Goal: Task Accomplishment & Management: Manage account settings

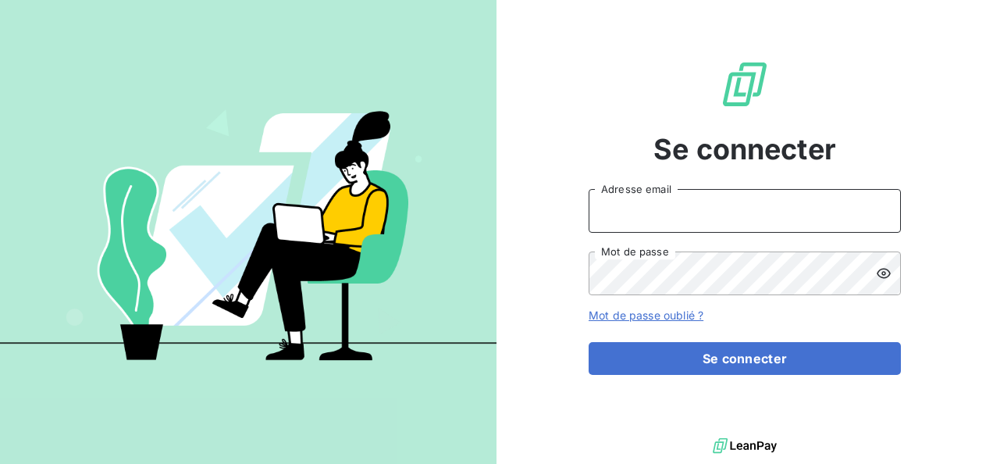
type input "[PERSON_NAME][EMAIL_ADDRESS][PERSON_NAME][DOMAIN_NAME]"
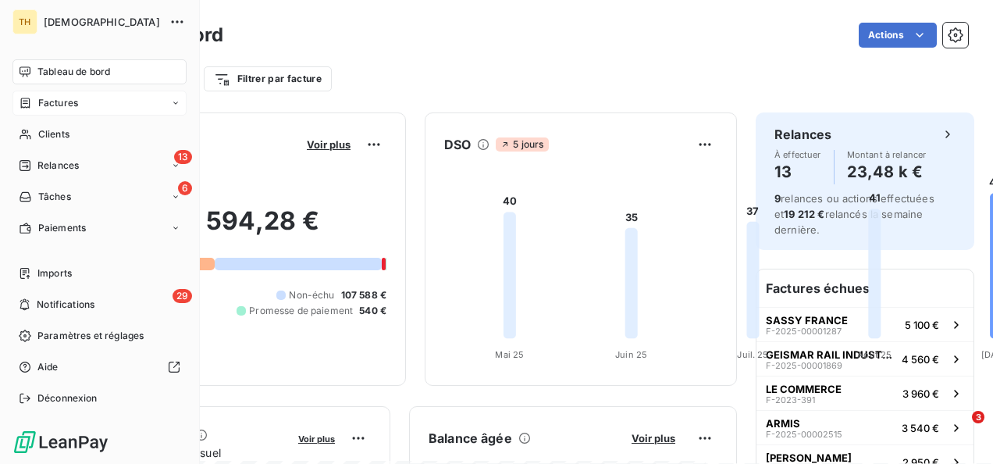
click at [33, 100] on div "Factures" at bounding box center [48, 103] width 59 height 14
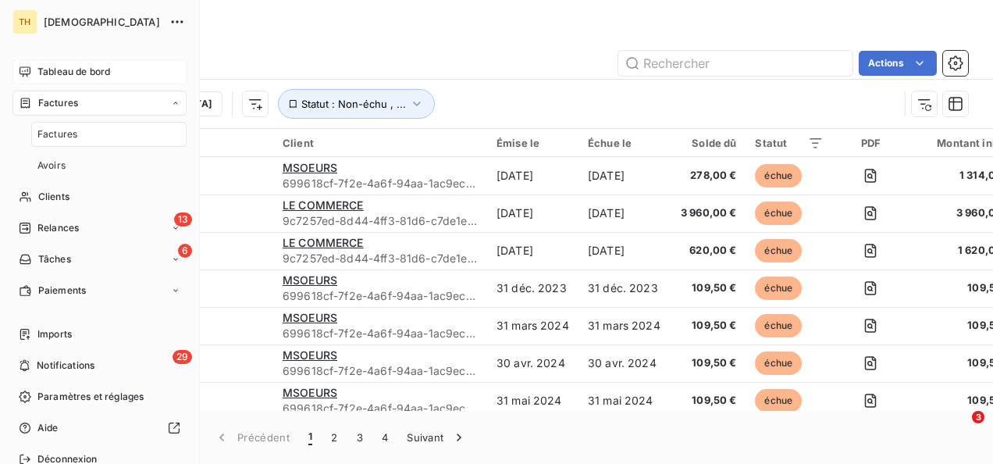
click at [80, 62] on div "Tableau de bord" at bounding box center [99, 71] width 174 height 25
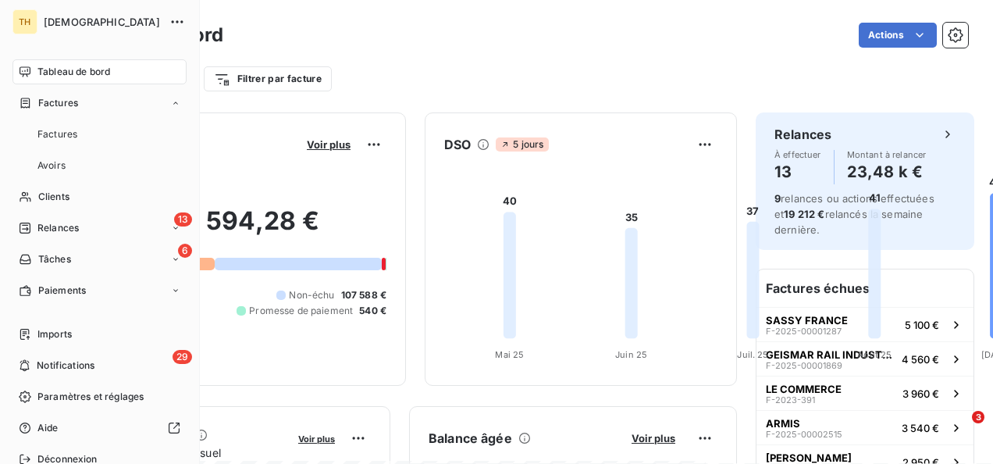
click at [60, 23] on span "[DEMOGRAPHIC_DATA]" at bounding box center [102, 22] width 116 height 12
click at [169, 18] on icon "button" at bounding box center [177, 22] width 16 height 16
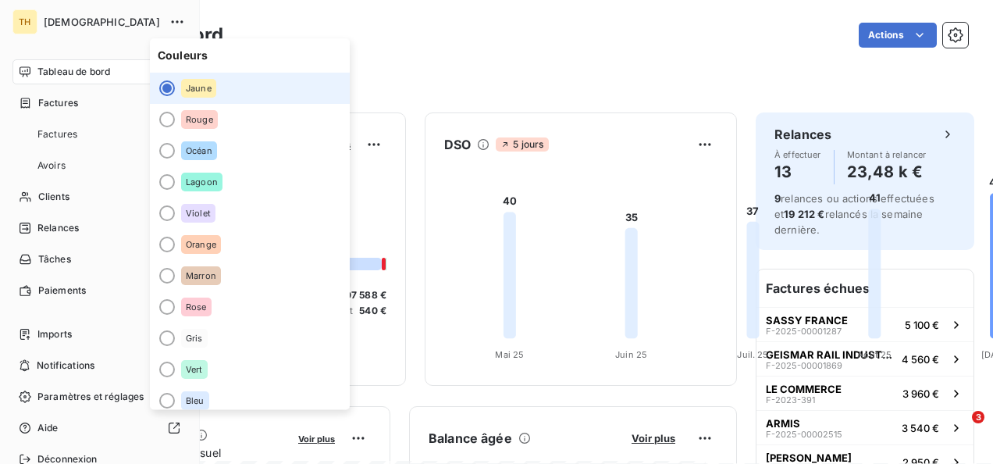
click at [63, 17] on span "[DEMOGRAPHIC_DATA]" at bounding box center [102, 22] width 116 height 12
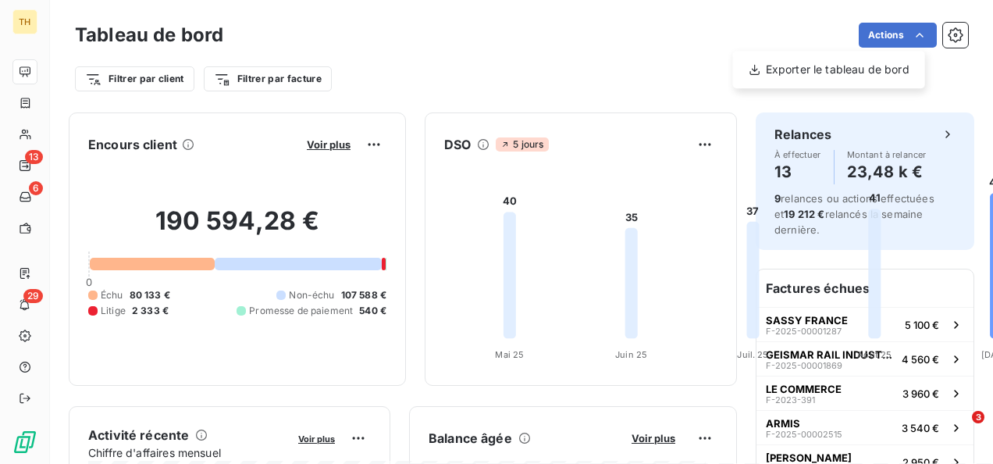
click at [961, 34] on html "TH 13 6 29 Tableau de bord Actions Exporter le tableau de bord Filtrer par clie…" at bounding box center [496, 232] width 993 height 464
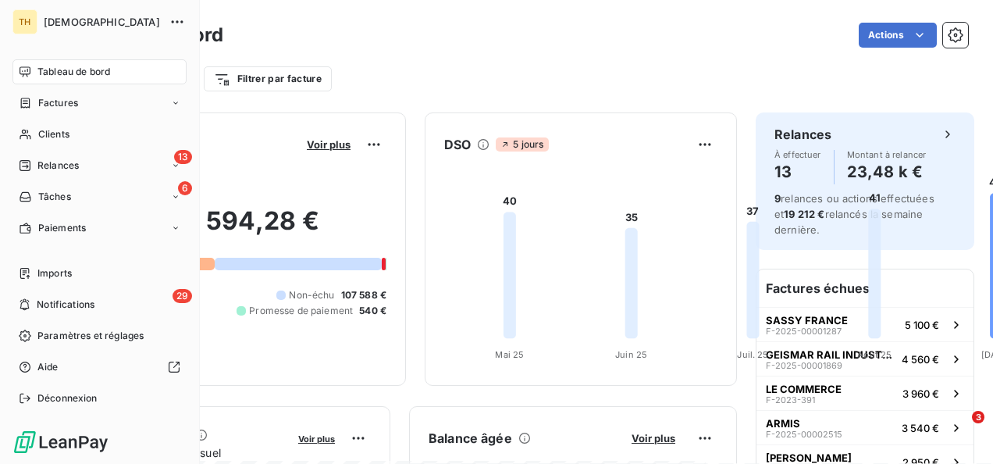
click at [65, 76] on span "Tableau de bord" at bounding box center [73, 72] width 73 height 14
click at [67, 357] on nav "Imports 29 Notifications Paramètres et réglages Aide Déconnexion" at bounding box center [99, 336] width 174 height 150
click at [66, 363] on div at bounding box center [123, 367] width 116 height 12
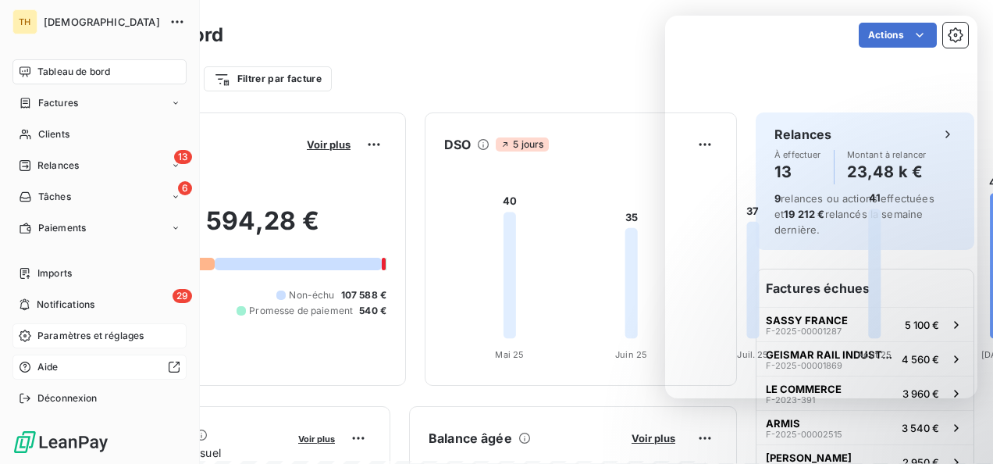
click at [66, 333] on span "Paramètres et réglages" at bounding box center [90, 336] width 106 height 14
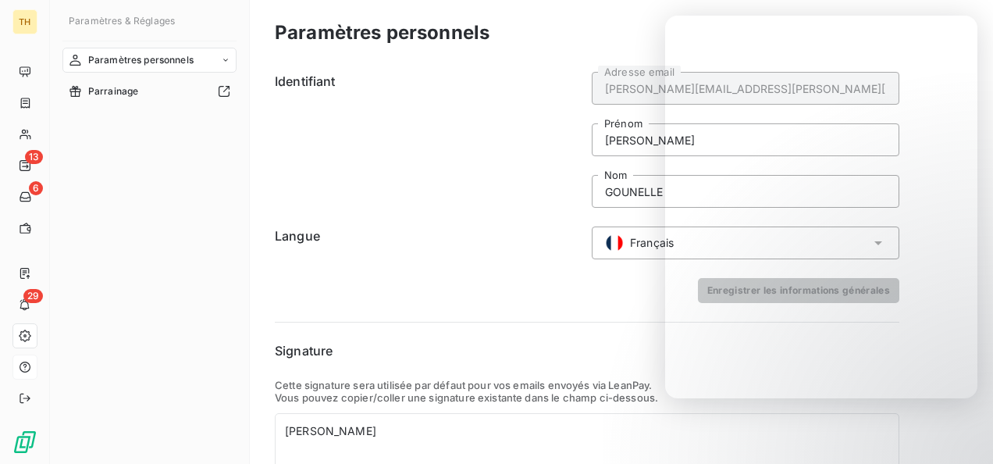
click at [139, 62] on span "Paramètres personnels" at bounding box center [140, 60] width 105 height 14
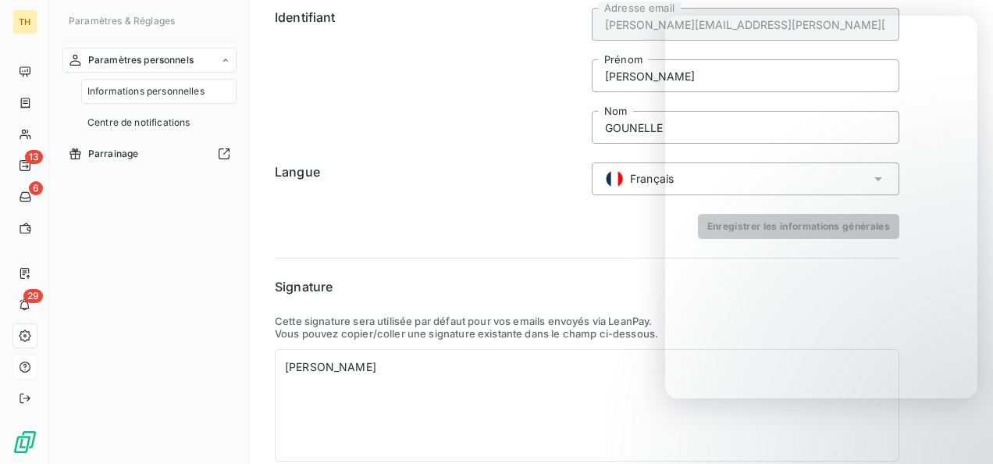
scroll to position [124, 0]
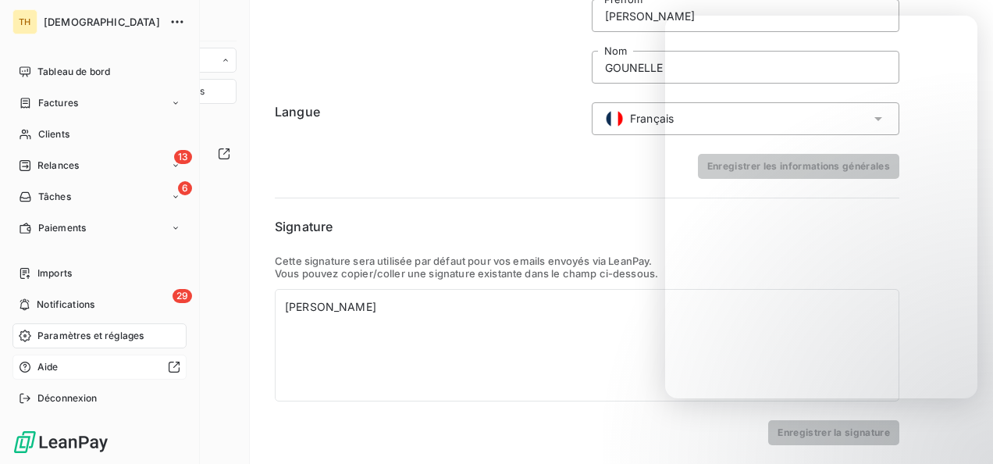
click at [47, 340] on span "Paramètres et réglages" at bounding box center [90, 336] width 106 height 14
click at [31, 340] on div "Paramètres et réglages" at bounding box center [99, 335] width 174 height 25
click at [67, 338] on span "Paramètres et réglages" at bounding box center [90, 336] width 106 height 14
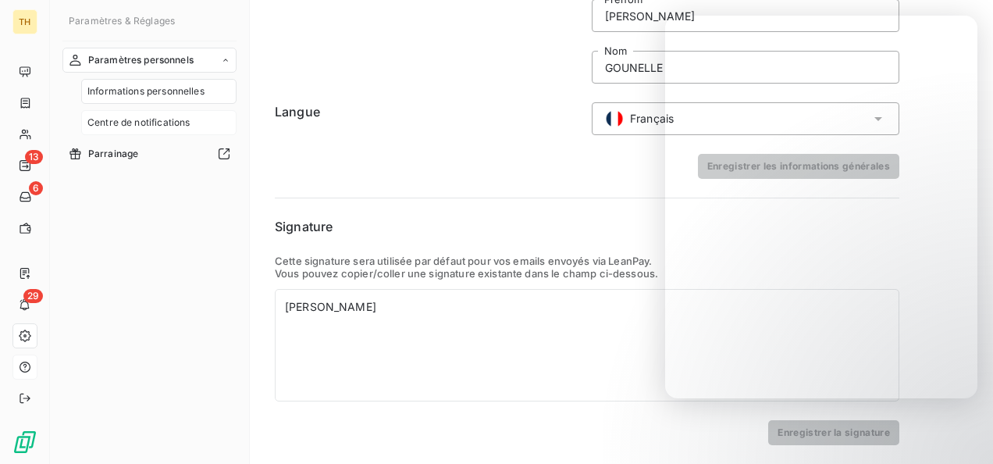
click at [143, 120] on span "Centre de notifications" at bounding box center [138, 123] width 102 height 14
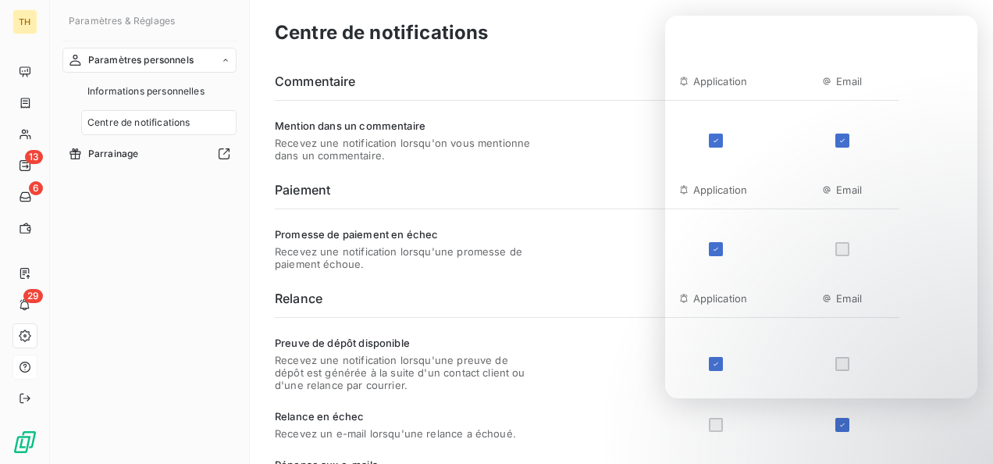
click at [147, 58] on span "Paramètres personnels" at bounding box center [140, 60] width 105 height 14
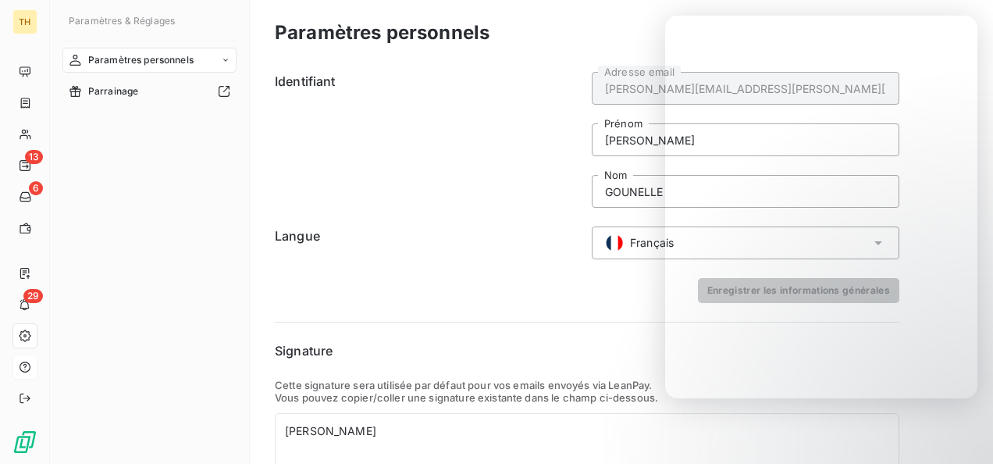
click at [145, 14] on div "Paramètres & Réglages" at bounding box center [149, 26] width 174 height 29
click at [144, 65] on span "Paramètres personnels" at bounding box center [140, 60] width 105 height 14
